Goal: Task Accomplishment & Management: Use online tool/utility

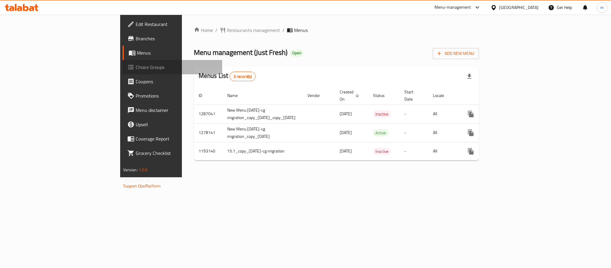
click at [136, 67] on span "Choice Groups" at bounding box center [177, 67] width 82 height 7
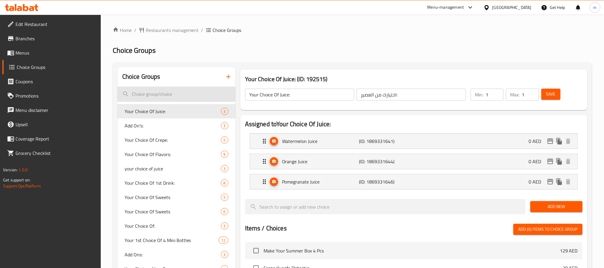
click at [158, 97] on input "search" at bounding box center [177, 94] width 118 height 15
paste input "Your choice of chips"
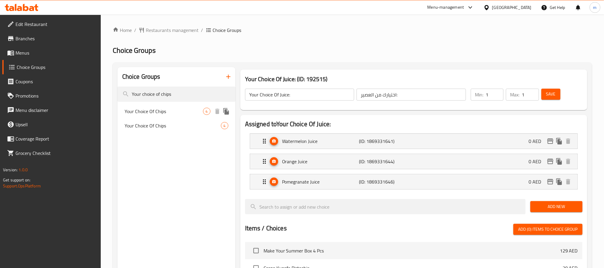
type input "Your choice of chips"
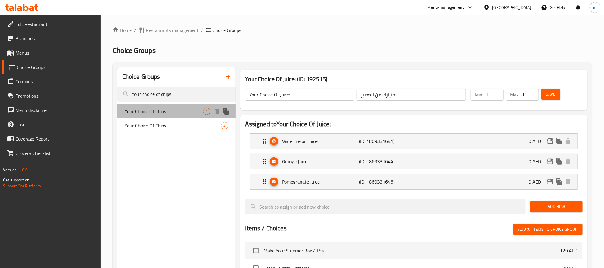
click at [152, 108] on span "Your Choice Of Chips" at bounding box center [164, 111] width 78 height 7
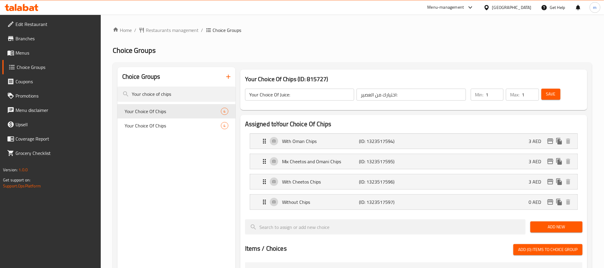
type input "Your Choice Of Chips"
type input "إختيارك من الشيبس"
click at [124, 32] on link "Home" at bounding box center [122, 30] width 19 height 7
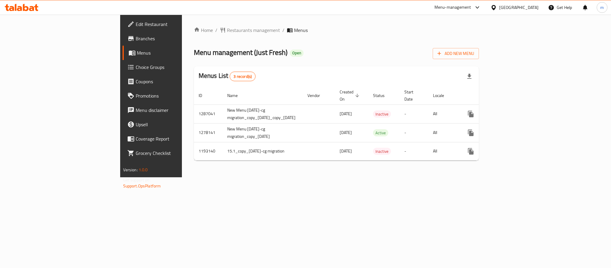
click at [136, 67] on span "Choice Groups" at bounding box center [177, 67] width 82 height 7
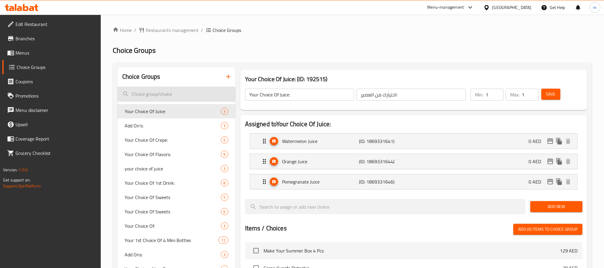
click at [147, 101] on input "search" at bounding box center [177, 94] width 118 height 15
paste input "First bite option"
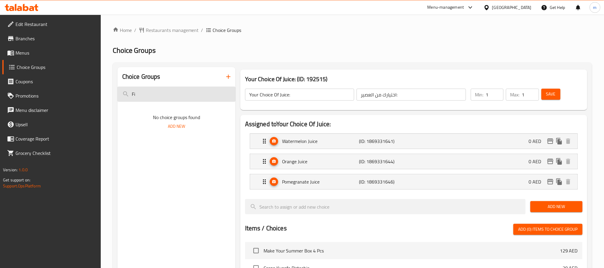
type input "F"
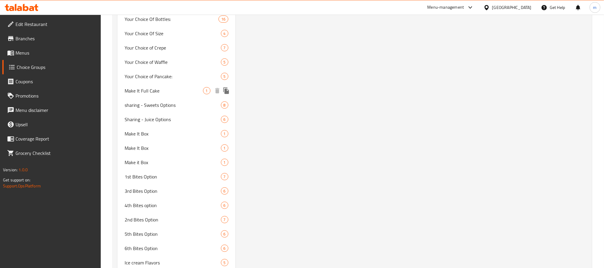
scroll to position [2551, 0]
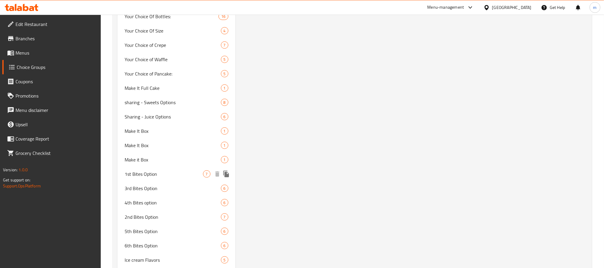
click at [166, 173] on span "1st Bites Option" at bounding box center [164, 173] width 78 height 7
type input "1st Bites Option"
type input "خيار اللقيمات الأولى"
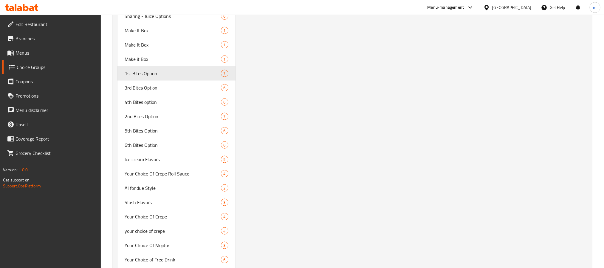
scroll to position [2672, 0]
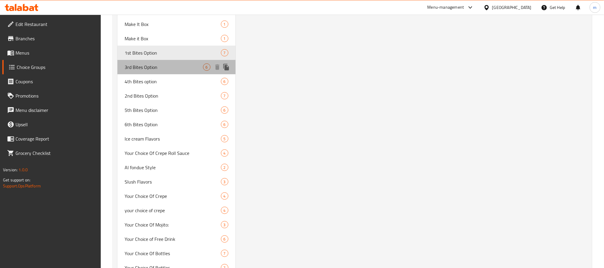
drag, startPoint x: 147, startPoint y: 64, endPoint x: 611, endPoint y: 165, distance: 474.3
click at [148, 64] on span "3rd Bites Option" at bounding box center [164, 67] width 78 height 7
type input "3rd Bites Option"
type input "إختيار ثالث من بايتس"
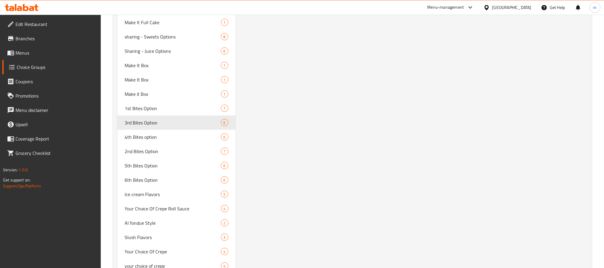
scroll to position [2644, 0]
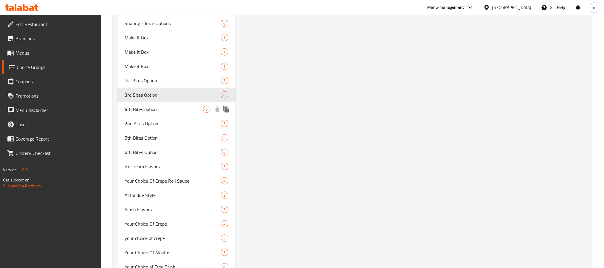
drag, startPoint x: 146, startPoint y: 105, endPoint x: 603, endPoint y: 160, distance: 460.3
click at [146, 106] on span "4th Bites option" at bounding box center [164, 109] width 78 height 7
type input "4th Bites option"
type input "إختيار رابع من بايتس"
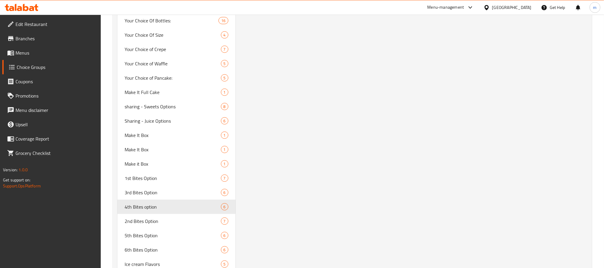
scroll to position [2616, 0]
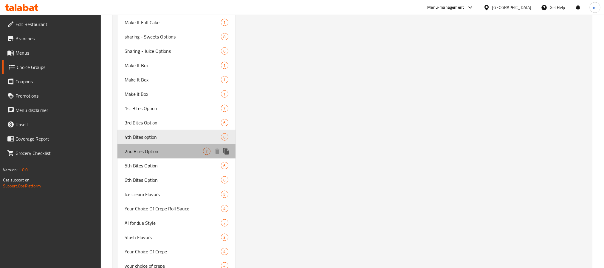
click at [158, 148] on span "2nd Bites Option" at bounding box center [164, 151] width 78 height 7
type input "2nd Bites Option"
type input "الإختيار الثاني من البايتس"
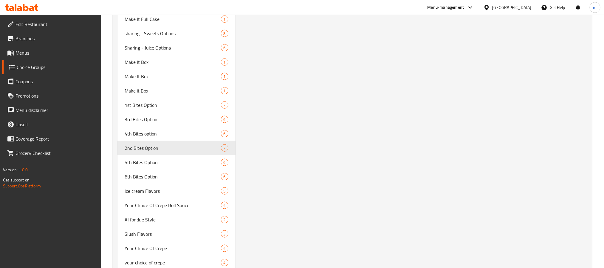
scroll to position [2682, 0]
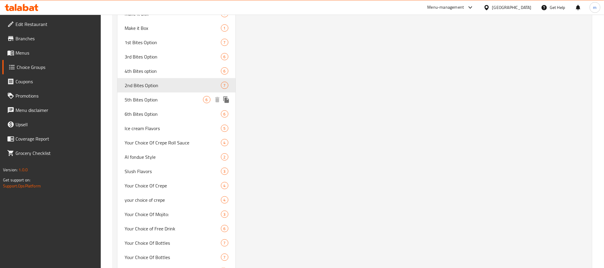
click at [159, 98] on span "5th Bites Option" at bounding box center [164, 99] width 78 height 7
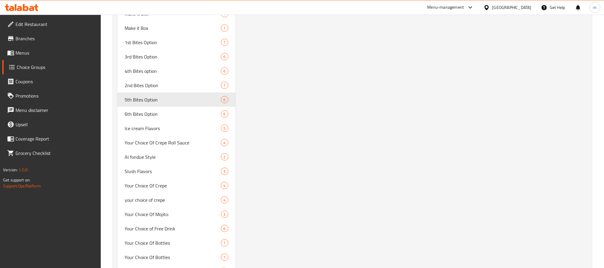
type input "5th Bites Option"
type input "الإختيار الخامس من البايتس"
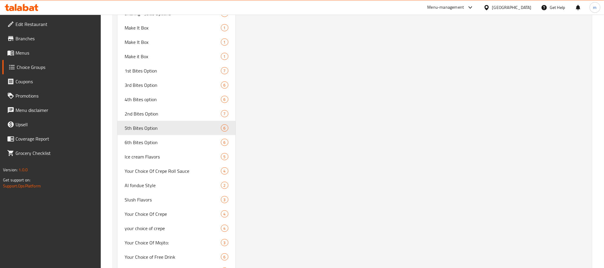
scroll to position [2751, 0]
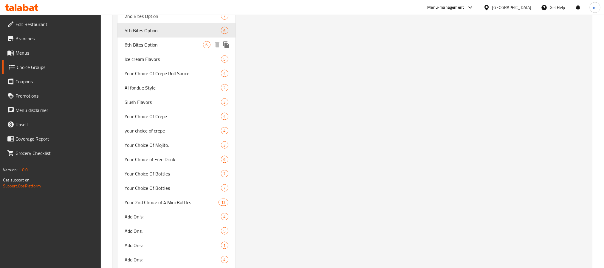
click at [143, 41] on span "6th Bites Option" at bounding box center [164, 44] width 78 height 7
type input "6th Bites Option"
type input "الإختيار سادس من بايتس"
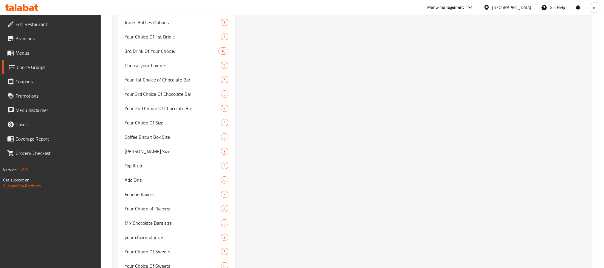
scroll to position [0, 0]
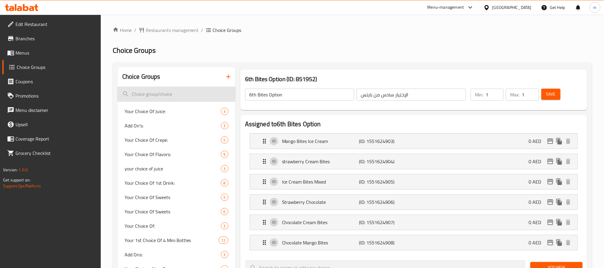
click at [148, 94] on input "search" at bounding box center [177, 94] width 118 height 15
paste input "Juice Bottle Options"
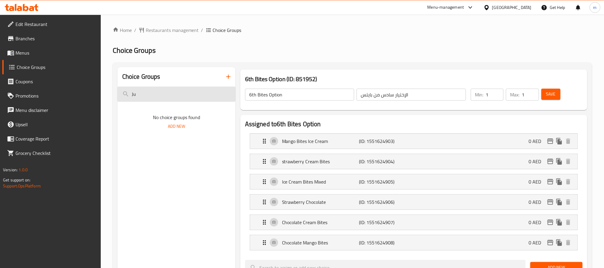
type input "J"
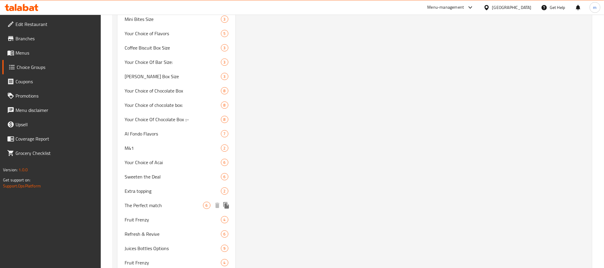
scroll to position [1029, 0]
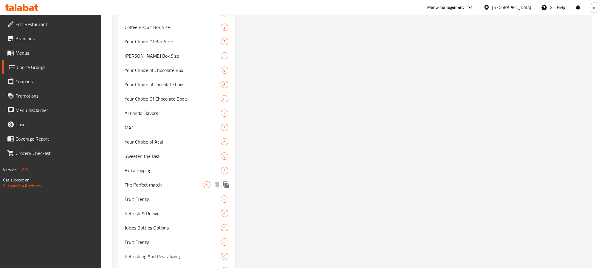
click at [144, 184] on span "The Perfect match" at bounding box center [164, 184] width 78 height 7
type input "The Perfect match"
type input "التطابق المثالي"
type input "0"
type input "6"
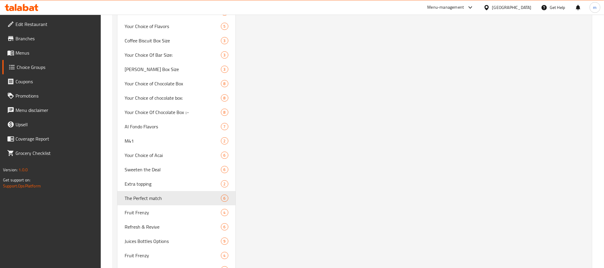
scroll to position [1078, 0]
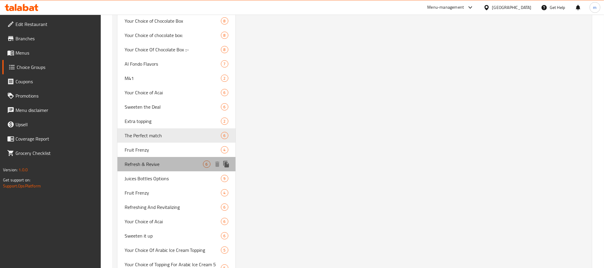
click at [159, 161] on span "Refresh & Revive" at bounding box center [164, 163] width 78 height 7
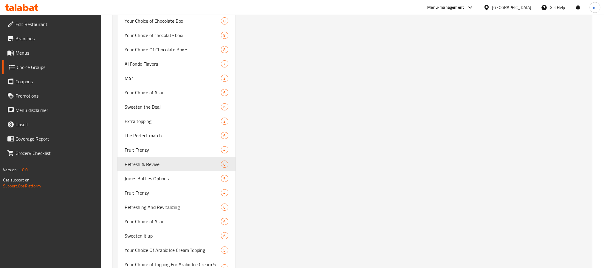
type input "Refresh & Revive"
type input "ينعش وإحياء"
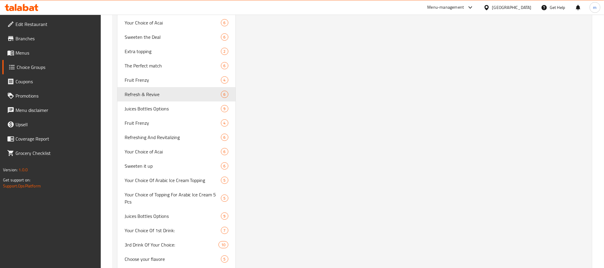
scroll to position [1141, 0]
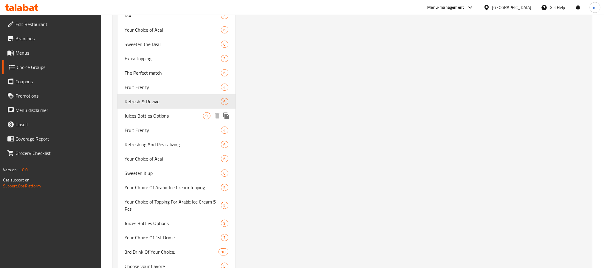
click at [150, 113] on span "Juices Bottles Options" at bounding box center [164, 115] width 78 height 7
type input "Juices Bottles Options"
type input "خيارات زجاجات العصائر"
type input "9"
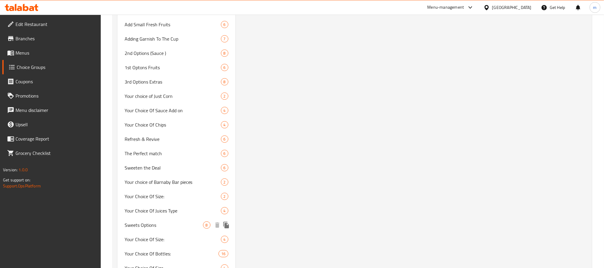
scroll to position [2323, 0]
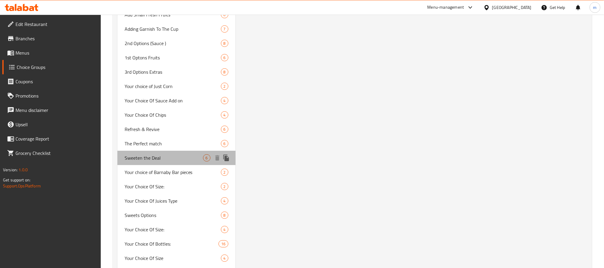
click at [145, 157] on span "Sweeten the Deal" at bounding box center [164, 157] width 78 height 7
type input "Sweeten the Deal"
type input "زيدها حلا"
type input "6"
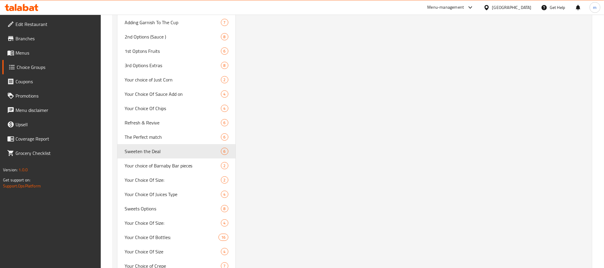
scroll to position [2393, 0]
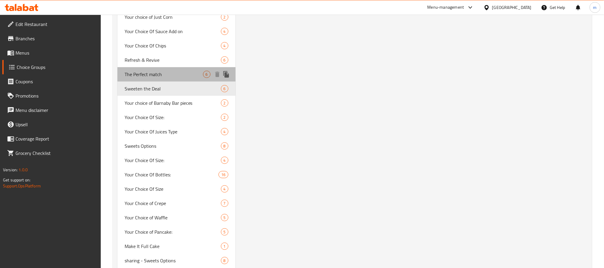
click at [152, 72] on span "The Perfect match" at bounding box center [164, 74] width 78 height 7
type input "The Perfect match"
type input "خيار اضافي مميز"
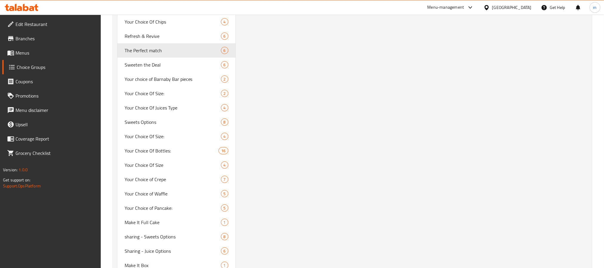
scroll to position [2372, 0]
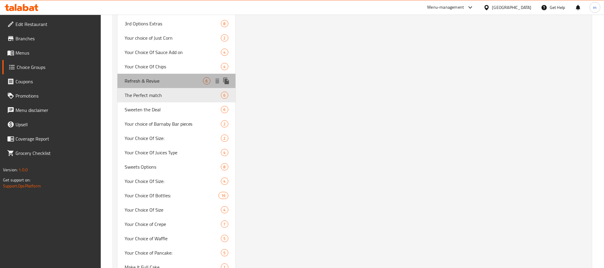
click at [156, 77] on span "Refresh & Revive" at bounding box center [164, 80] width 78 height 7
type input "Refresh & Revive"
type input "تحديث وإحياء"
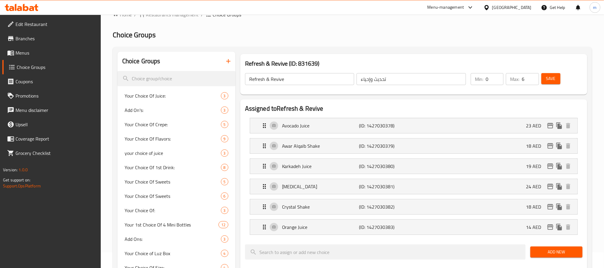
scroll to position [0, 0]
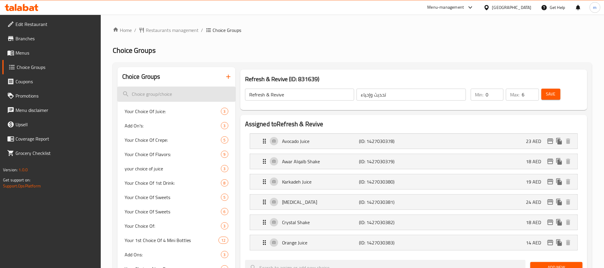
click at [154, 97] on input "search" at bounding box center [177, 94] width 118 height 15
paste input "Fruit"
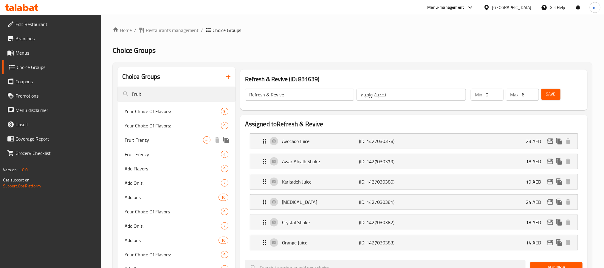
type input "Fruit"
click at [160, 141] on span "Fruit Frenzy" at bounding box center [164, 139] width 78 height 7
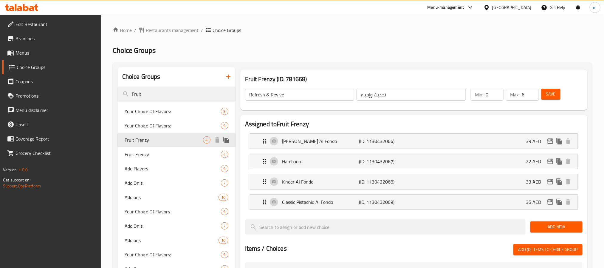
type input "Fruit Frenzy"
type input "انتعاش الفواكة"
type input "4"
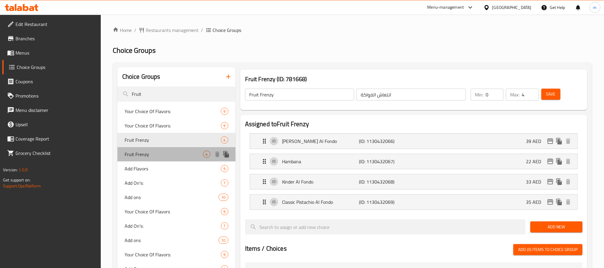
click at [158, 154] on span "Fruit Frenzy" at bounding box center [164, 154] width 78 height 7
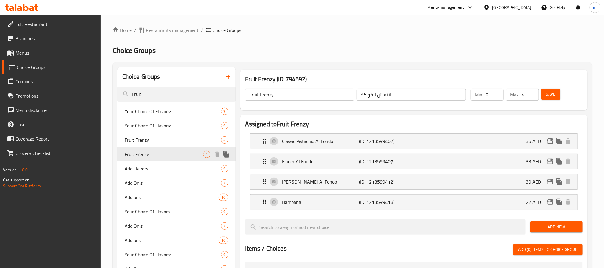
type input "فرنزي الفواكة"
click at [126, 29] on link "Home" at bounding box center [122, 30] width 19 height 7
